Goal: Task Accomplishment & Management: Complete application form

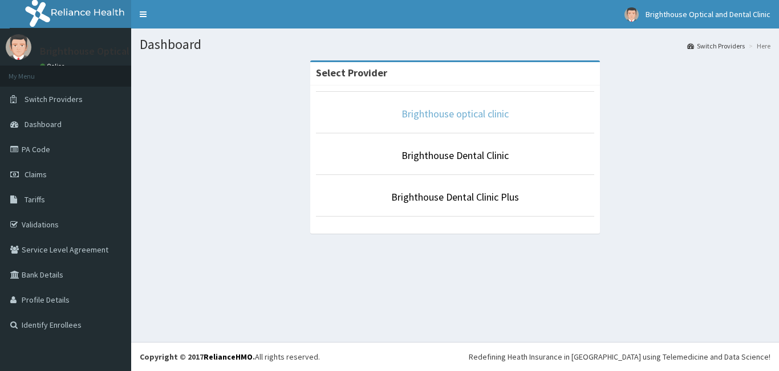
click at [459, 112] on link "Brighthouse optical clinic" at bounding box center [455, 113] width 107 height 13
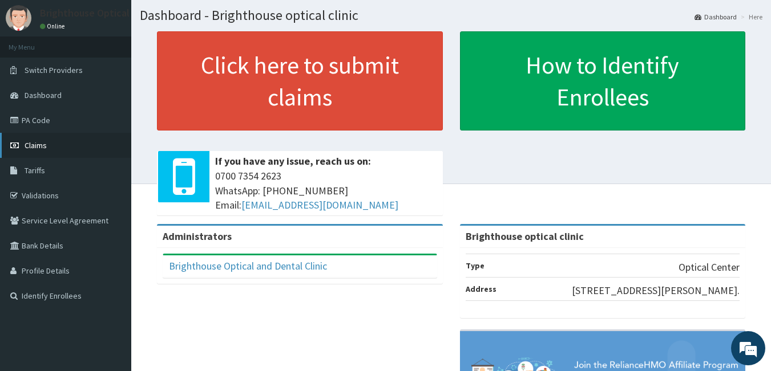
click at [41, 144] on span "Claims" at bounding box center [36, 145] width 22 height 10
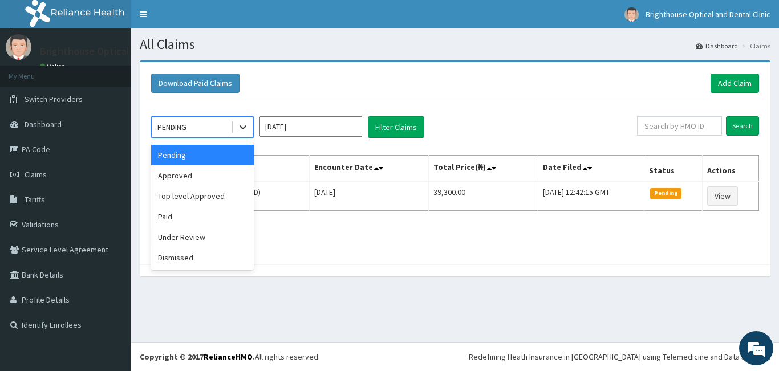
click at [243, 128] on icon at bounding box center [243, 128] width 7 height 4
click at [221, 170] on div "Approved" at bounding box center [202, 175] width 103 height 21
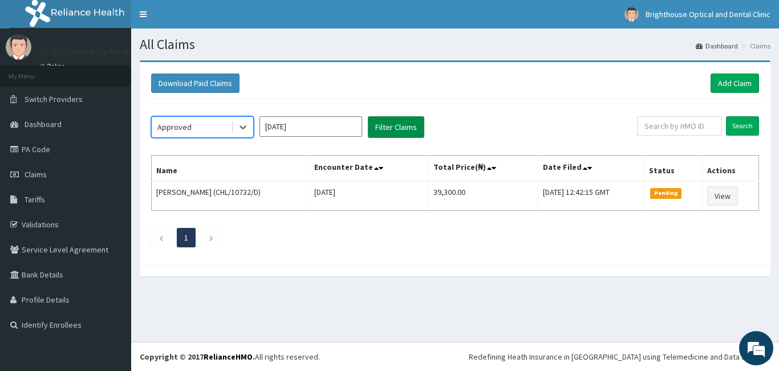
click at [382, 127] on button "Filter Claims" at bounding box center [396, 127] width 56 height 22
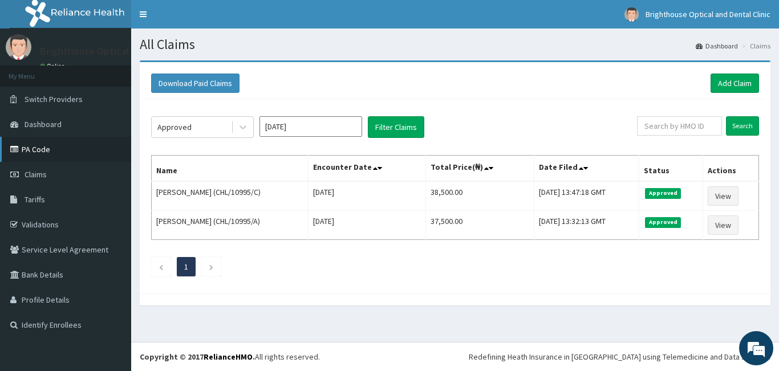
click at [25, 147] on link "PA Code" at bounding box center [65, 149] width 131 height 25
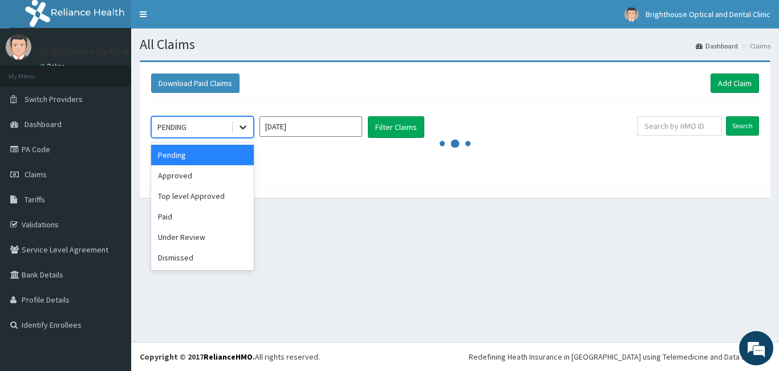
click at [243, 127] on icon at bounding box center [242, 127] width 11 height 11
click at [209, 211] on div "Paid" at bounding box center [202, 217] width 103 height 21
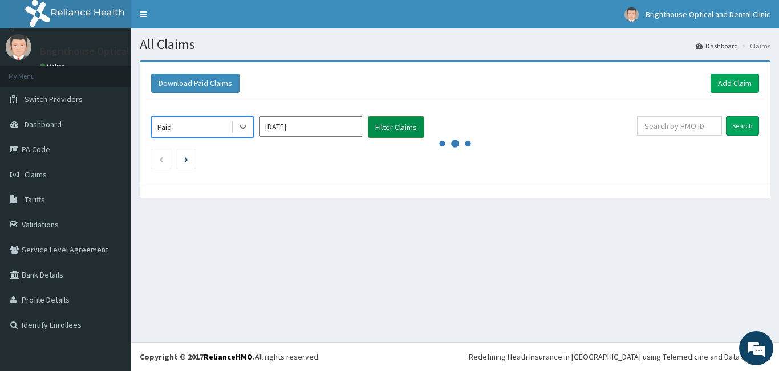
click at [398, 123] on button "Filter Claims" at bounding box center [396, 127] width 56 height 22
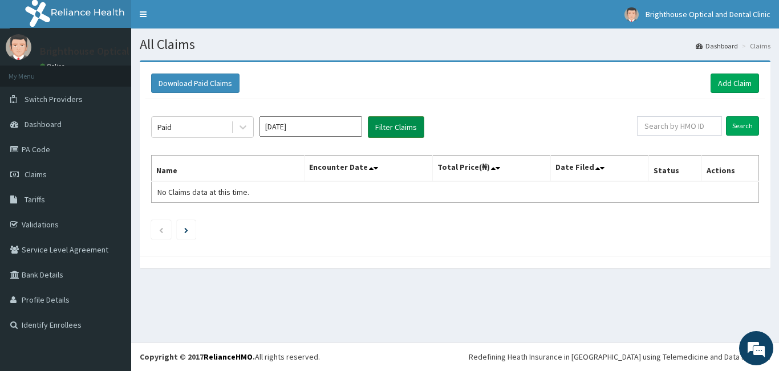
click at [398, 123] on button "Filter Claims" at bounding box center [396, 127] width 56 height 22
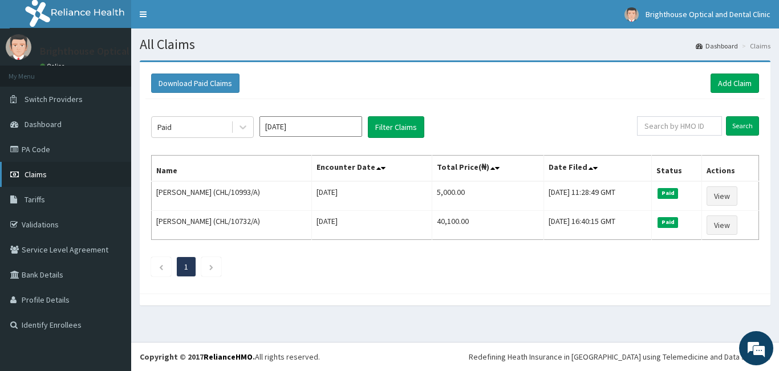
click at [43, 174] on span "Claims" at bounding box center [36, 174] width 22 height 10
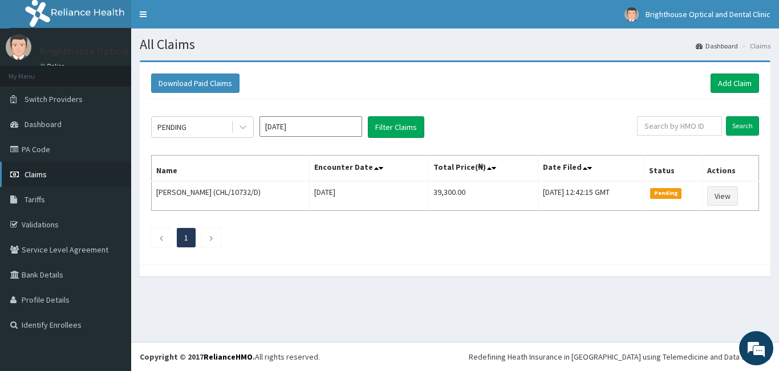
click at [45, 172] on span "Claims" at bounding box center [36, 174] width 22 height 10
click at [38, 148] on link "PA Code" at bounding box center [65, 149] width 131 height 25
click at [725, 82] on link "Add Claim" at bounding box center [735, 83] width 49 height 19
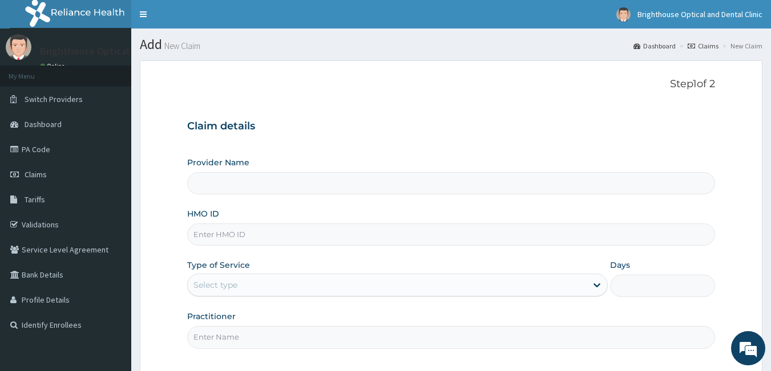
type input "Brighthouse optical clinic"
click at [505, 188] on input "Brighthouse optical clinic" at bounding box center [451, 183] width 528 height 22
click at [504, 233] on input "HMO ID" at bounding box center [451, 235] width 528 height 22
click at [374, 240] on input "HMO ID" at bounding box center [451, 235] width 528 height 22
type input "TOT/10001/C"
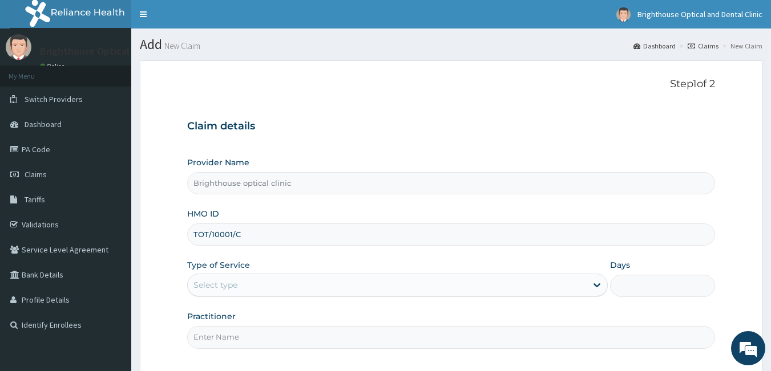
click at [404, 286] on div "Select type" at bounding box center [387, 285] width 399 height 18
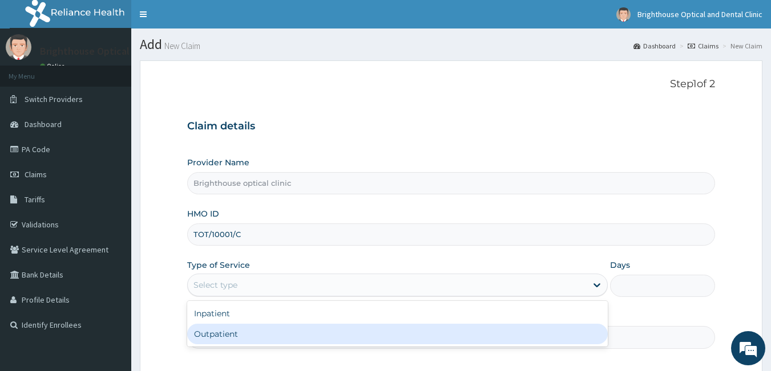
click at [336, 333] on div "Outpatient" at bounding box center [397, 334] width 421 height 21
type input "1"
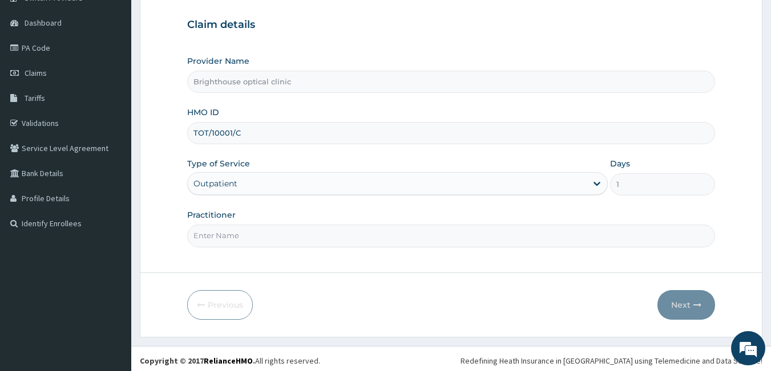
scroll to position [106, 0]
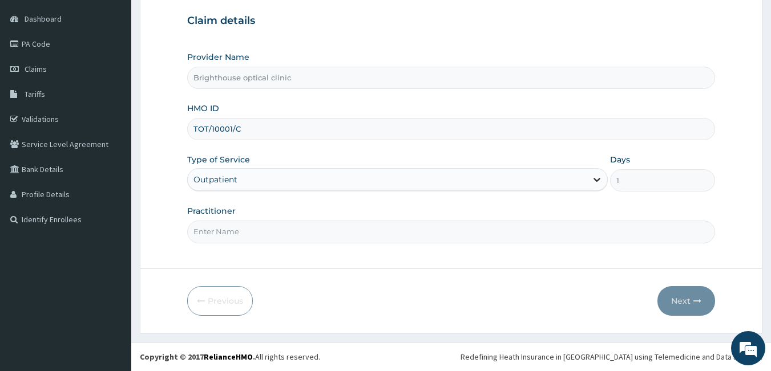
click at [597, 181] on icon at bounding box center [596, 181] width 7 height 4
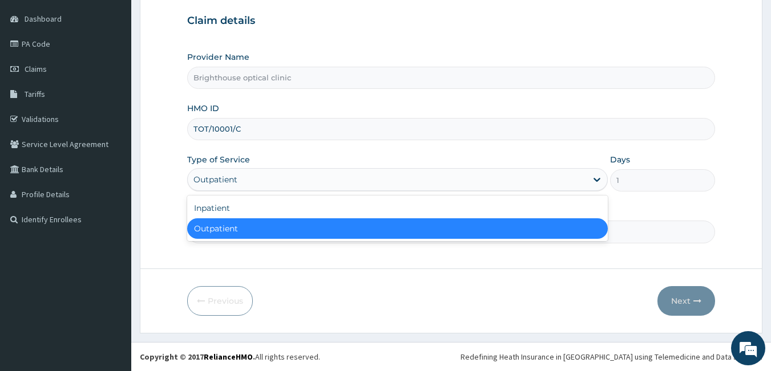
click at [552, 228] on div "Outpatient" at bounding box center [397, 229] width 421 height 21
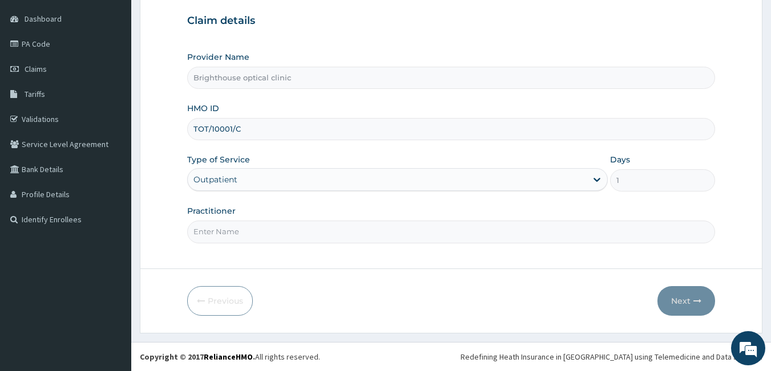
click at [384, 234] on input "Practitioner" at bounding box center [451, 232] width 528 height 22
type input "Dr. Ijeoma"
click at [681, 296] on button "Next" at bounding box center [686, 301] width 58 height 30
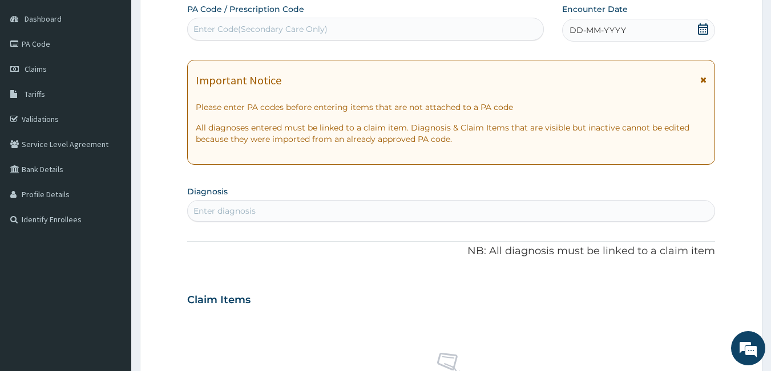
click at [699, 29] on icon at bounding box center [703, 28] width 10 height 11
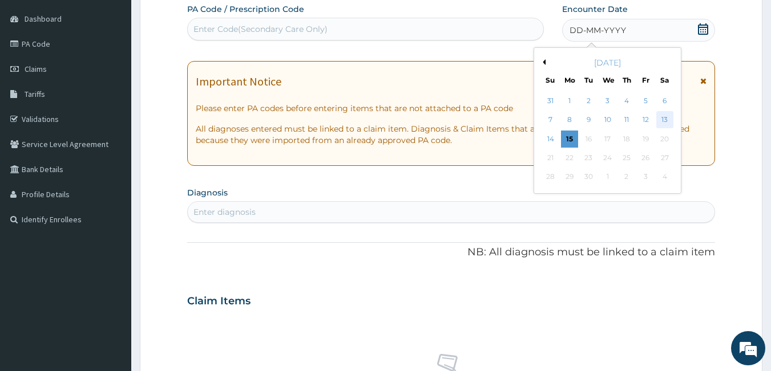
click at [664, 117] on div "13" at bounding box center [664, 120] width 17 height 17
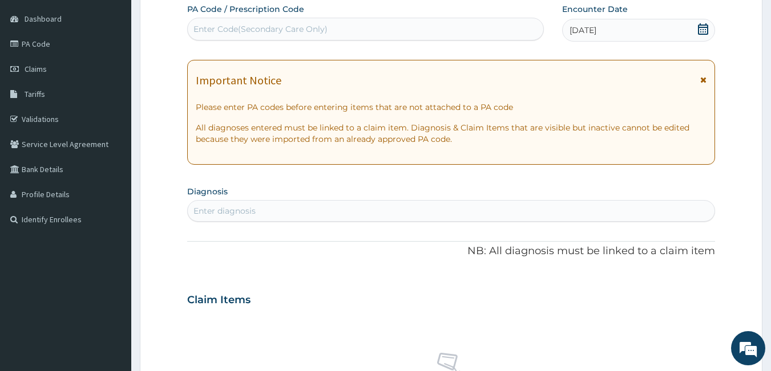
click at [430, 27] on div "Enter Code(Secondary Care Only)" at bounding box center [366, 29] width 356 height 18
type input "PA/E7E20C"
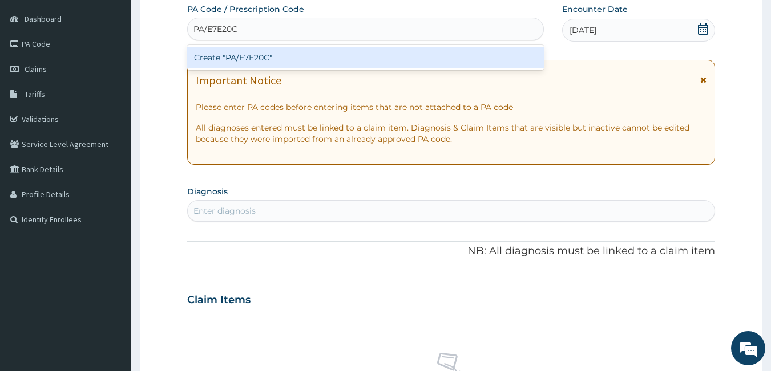
click at [334, 59] on div "Create "PA/E7E20C"" at bounding box center [365, 57] width 357 height 21
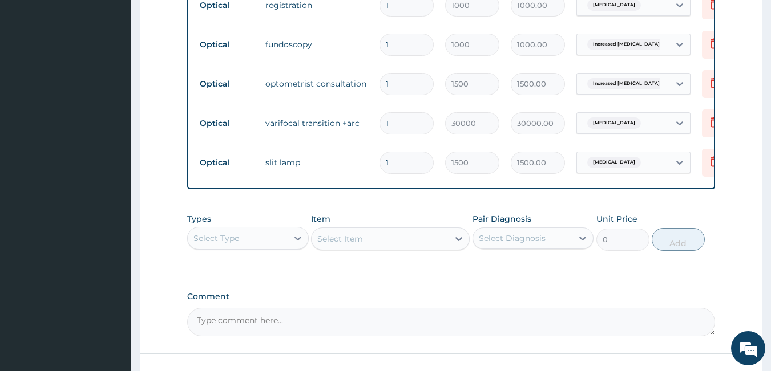
scroll to position [642, 0]
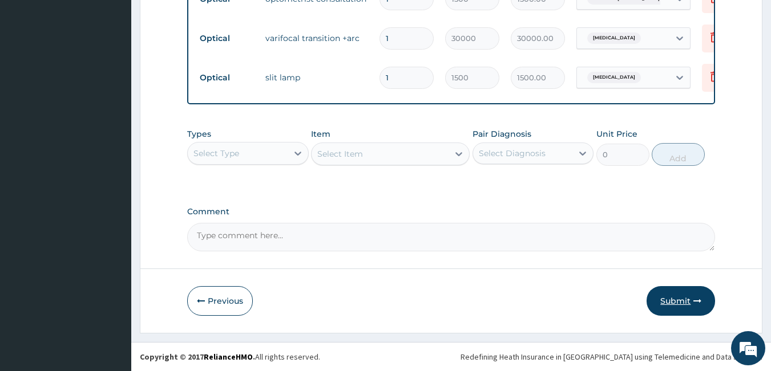
click at [684, 300] on button "Submit" at bounding box center [681, 301] width 68 height 30
